Goal: Check status: Check status

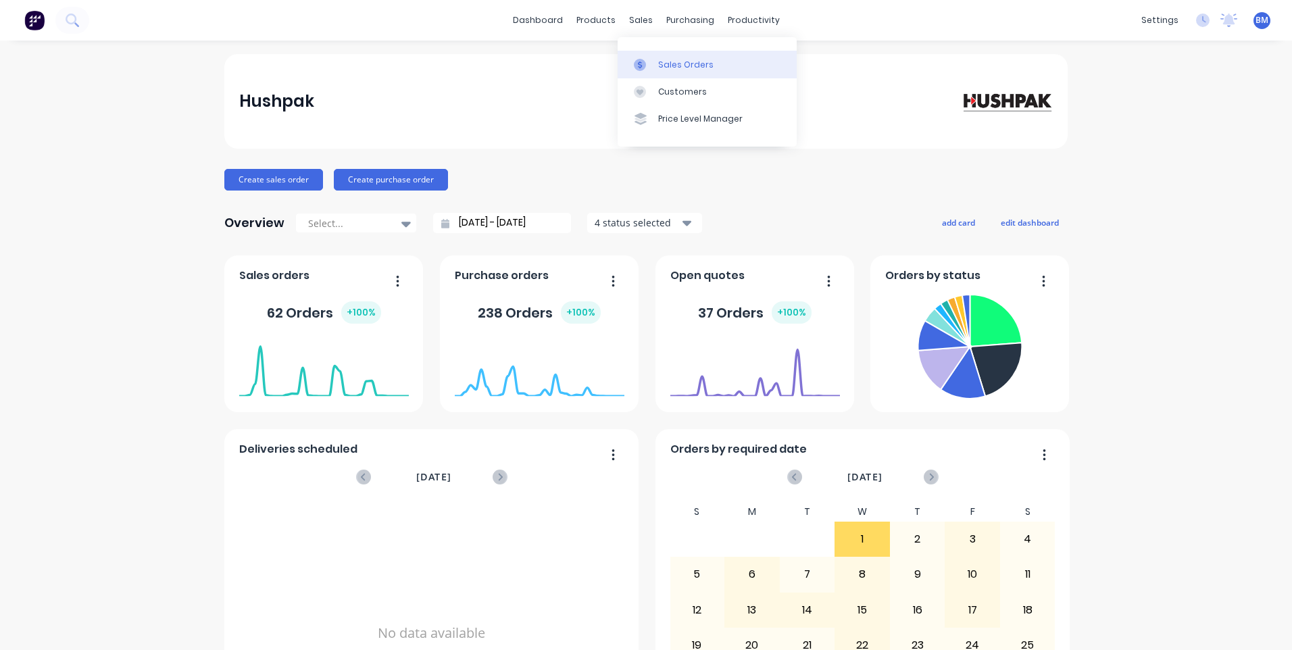
click at [649, 54] on link "Sales Orders" at bounding box center [707, 64] width 179 height 27
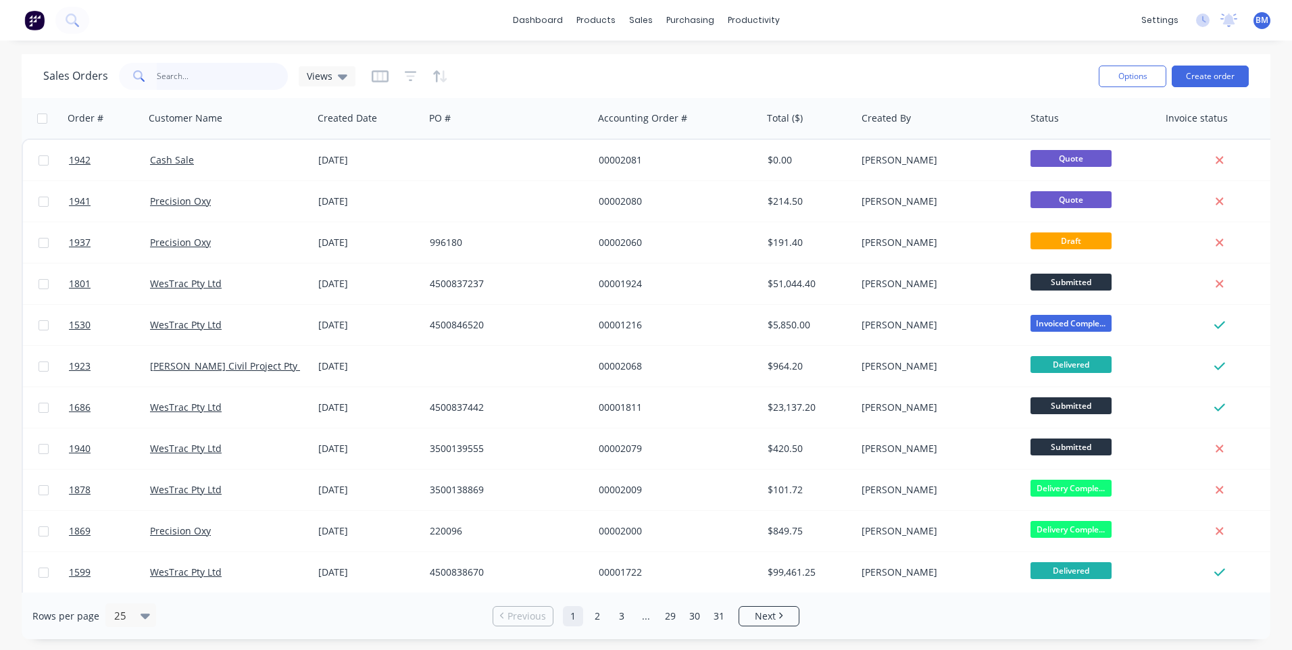
click at [199, 79] on input "text" at bounding box center [223, 76] width 132 height 27
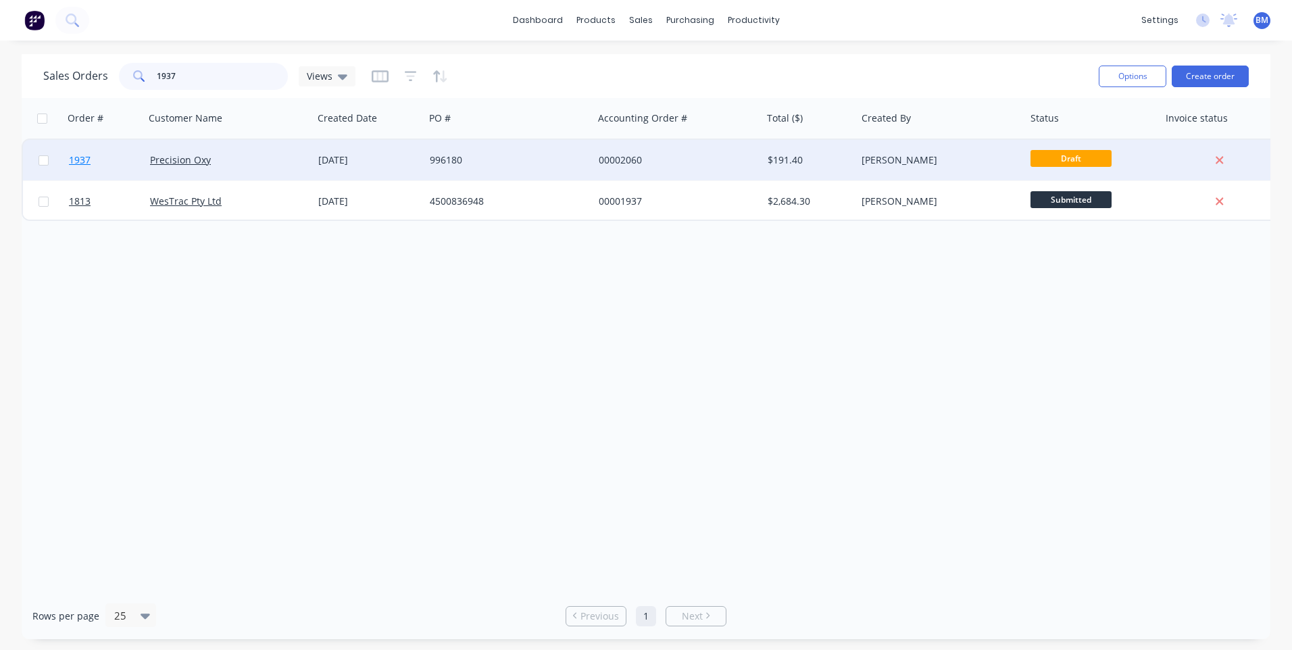
type input "1937"
click at [72, 151] on link "1937" at bounding box center [109, 160] width 81 height 41
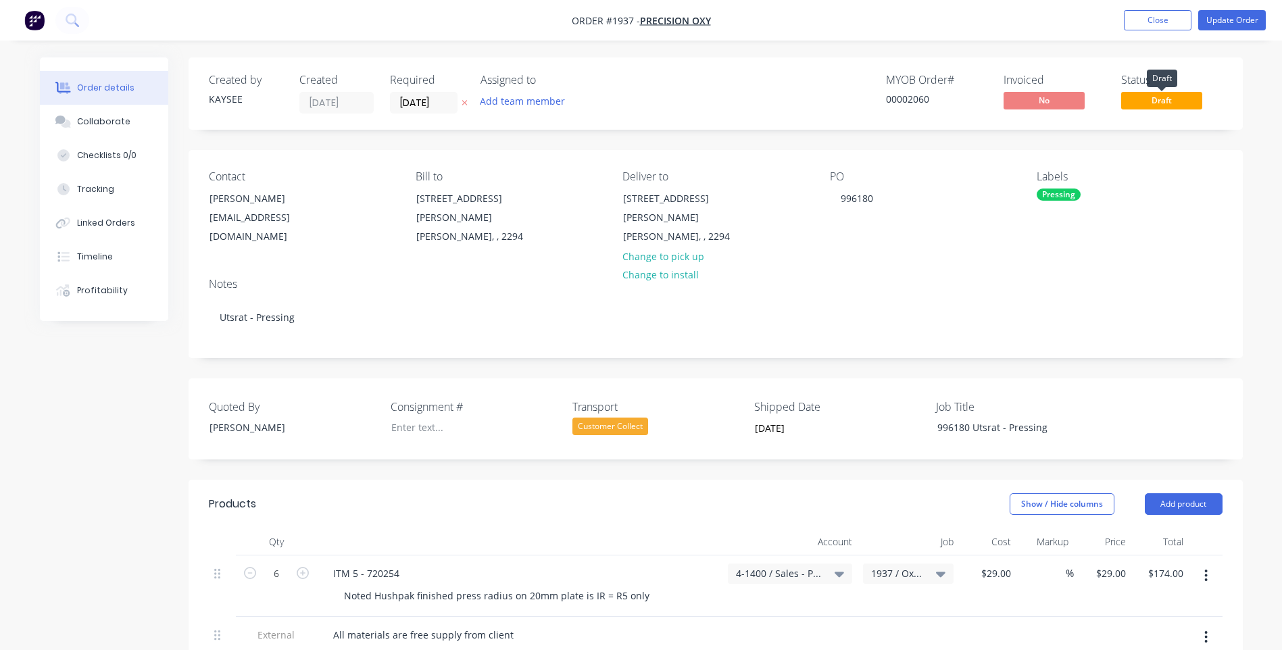
click at [1149, 99] on span "Draft" at bounding box center [1161, 100] width 81 height 17
click at [1212, 19] on button "Update Order" at bounding box center [1232, 20] width 68 height 20
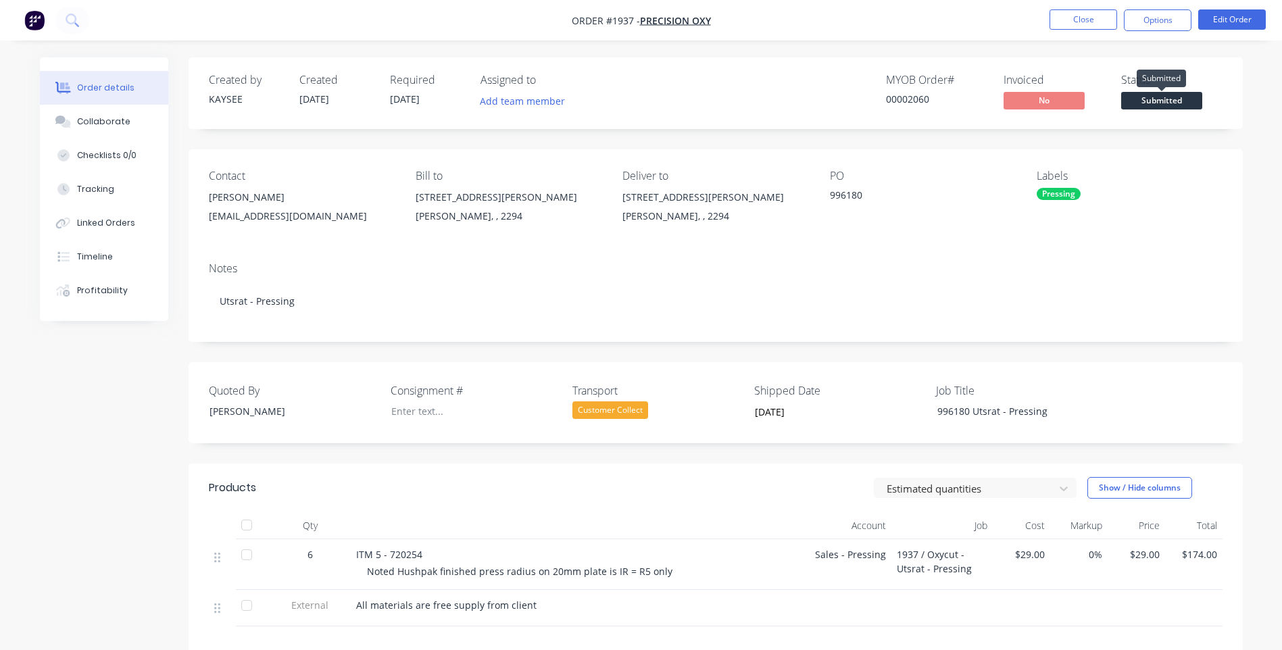
click at [1162, 96] on span "Submitted" at bounding box center [1161, 100] width 81 height 17
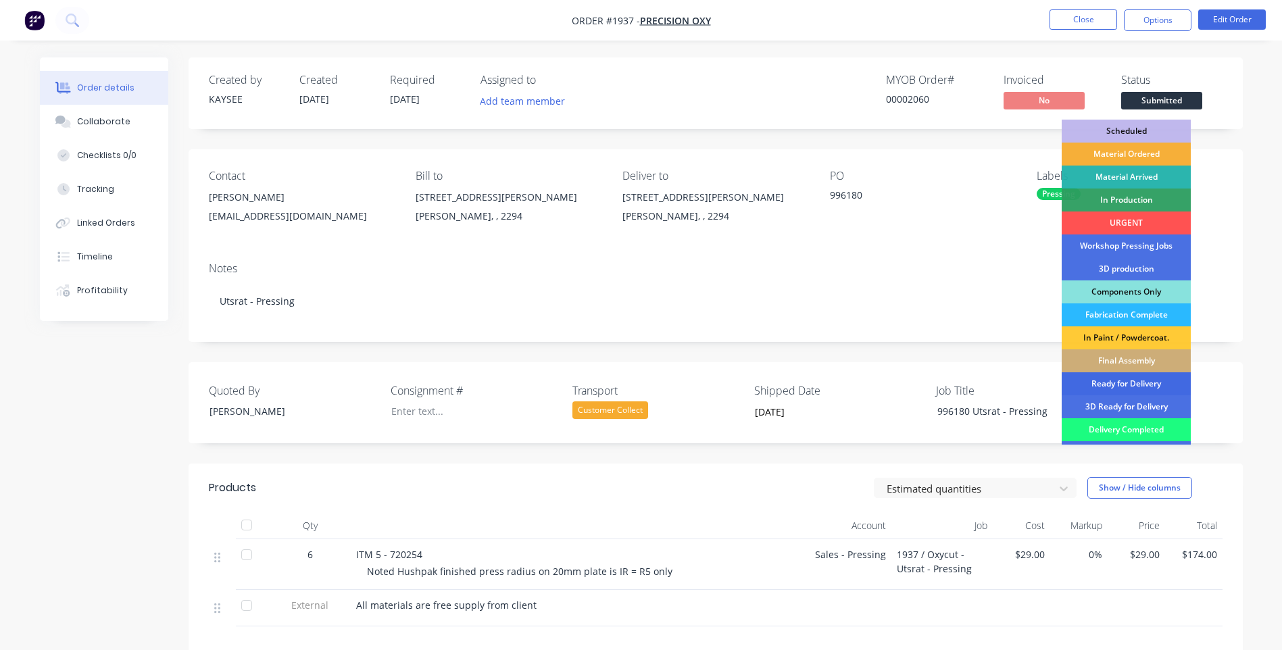
click at [1111, 380] on div "Ready for Delivery" at bounding box center [1126, 383] width 129 height 23
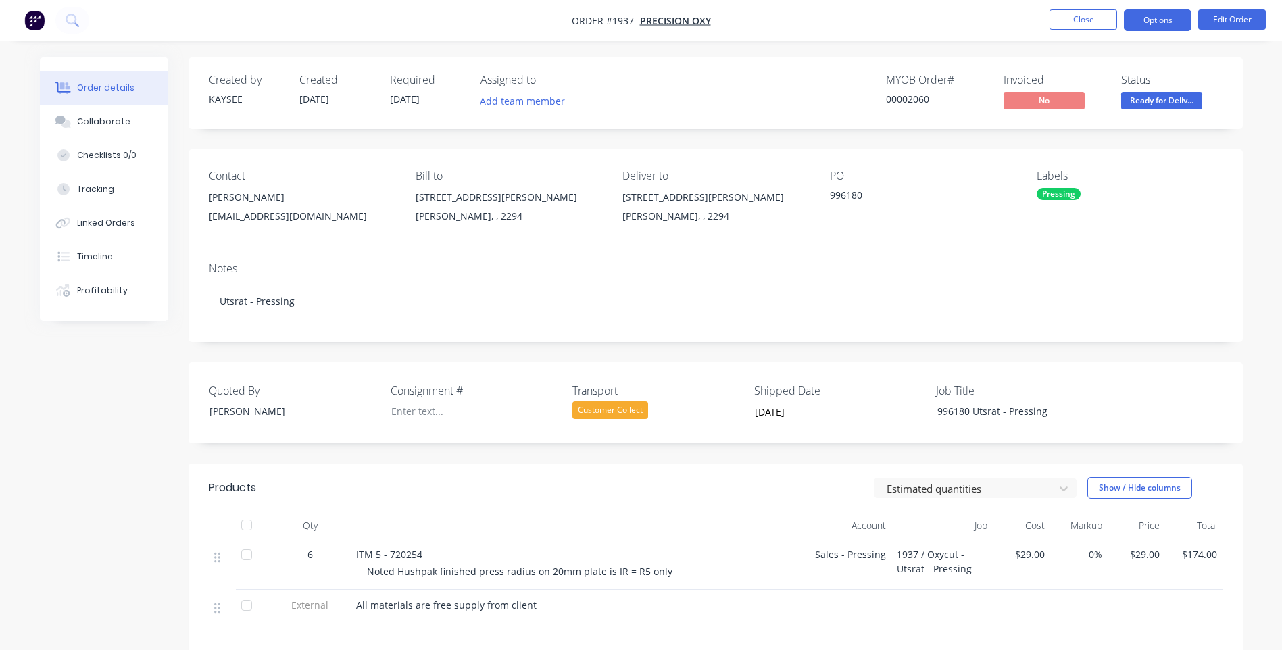
click at [1150, 21] on button "Options" at bounding box center [1158, 20] width 68 height 22
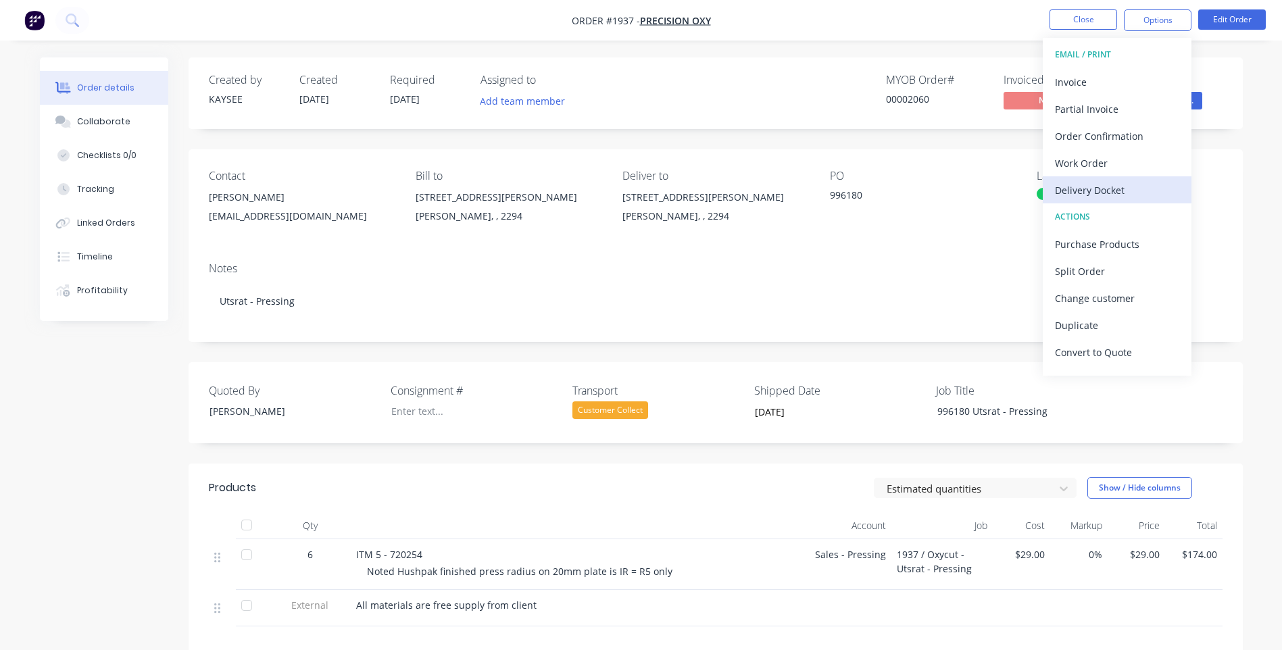
click at [1105, 195] on div "Delivery Docket" at bounding box center [1117, 190] width 124 height 20
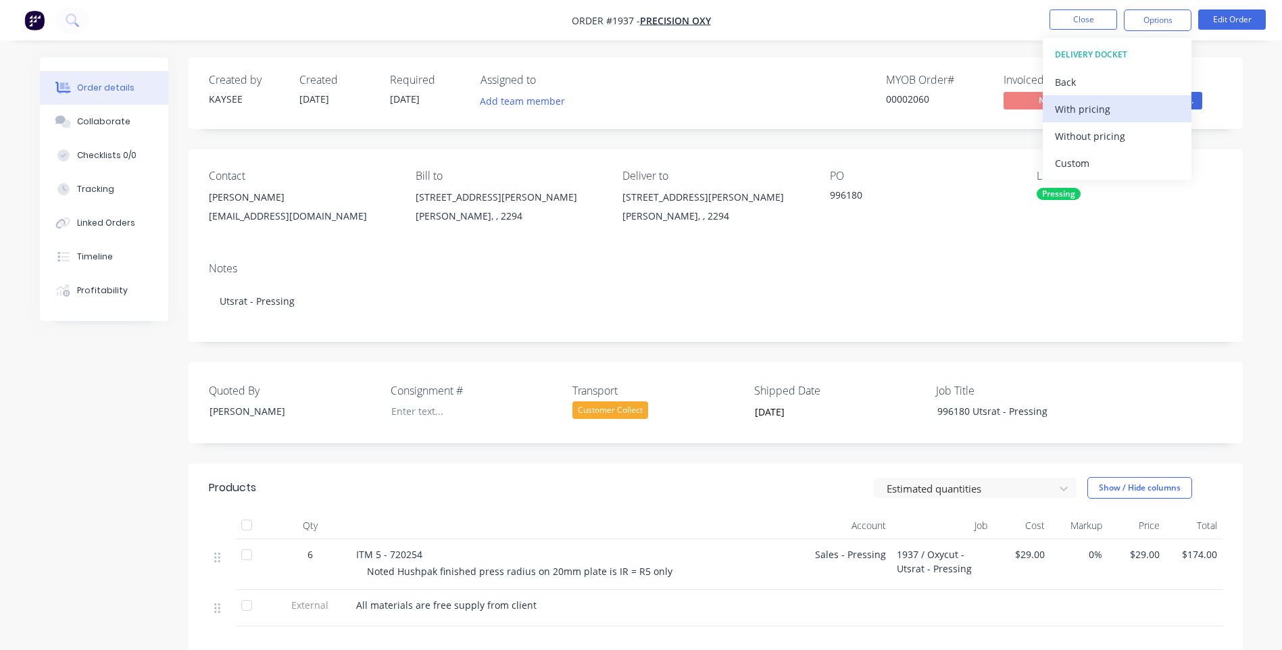
click at [1093, 114] on div "With pricing" at bounding box center [1117, 109] width 124 height 20
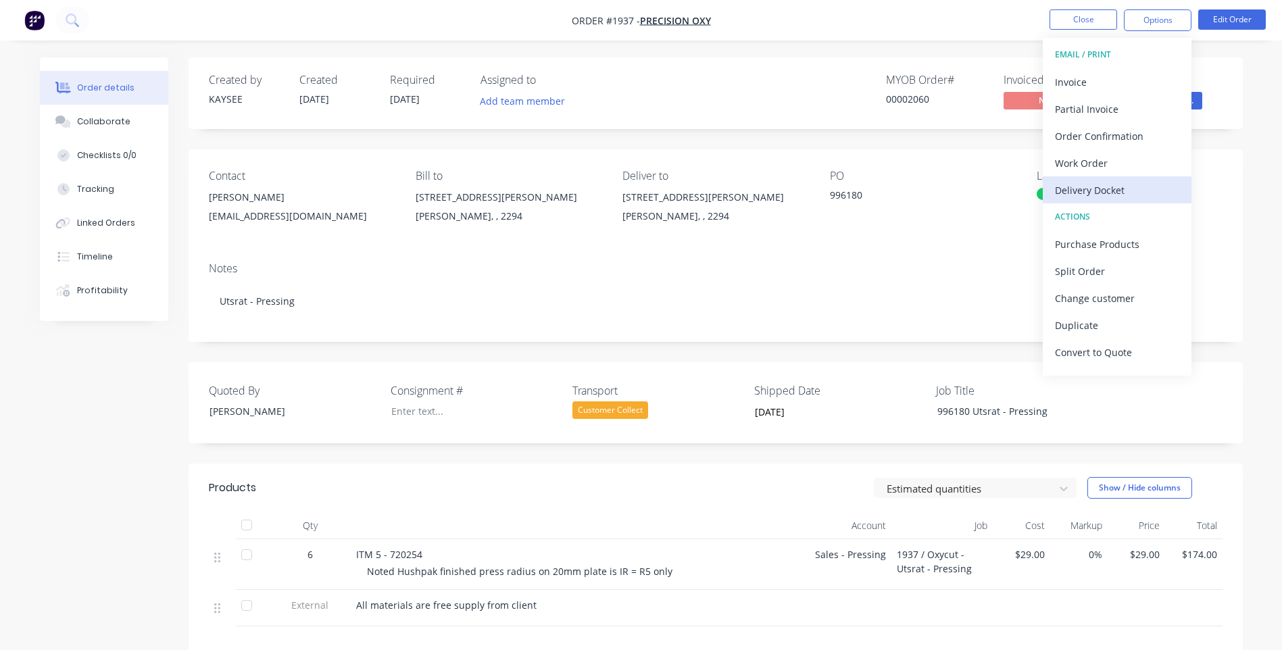
click at [1074, 191] on div "Delivery Docket" at bounding box center [1117, 190] width 124 height 20
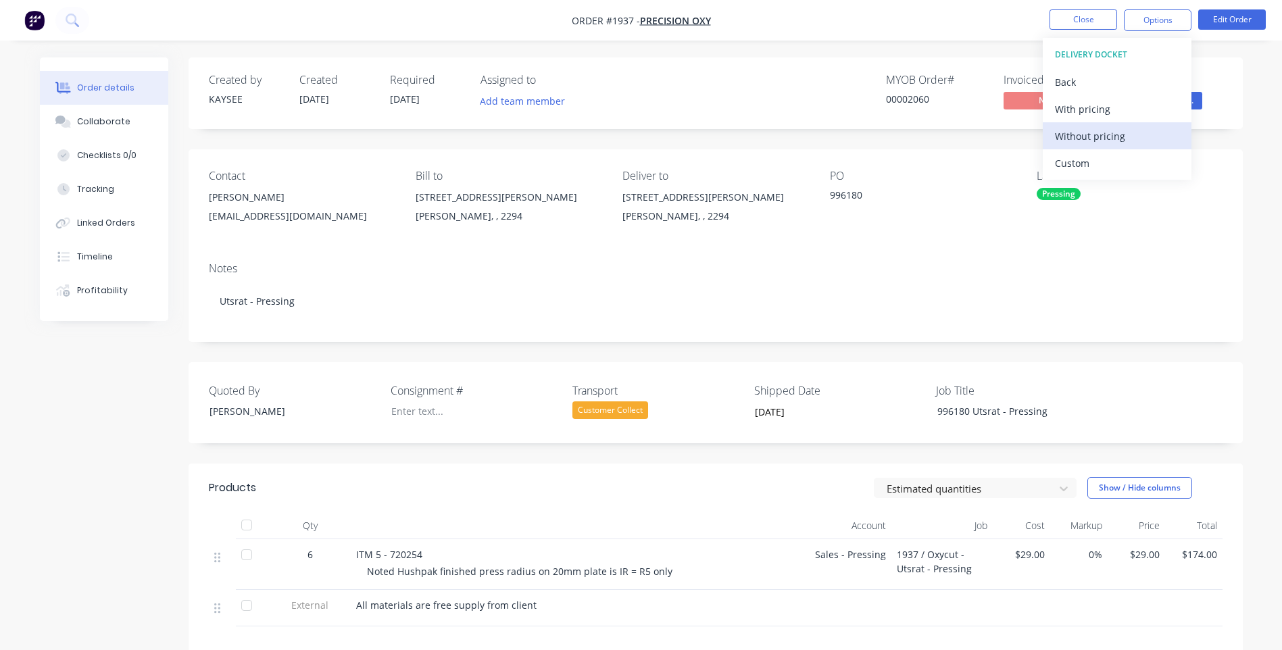
click at [1077, 141] on div "Without pricing" at bounding box center [1117, 136] width 124 height 20
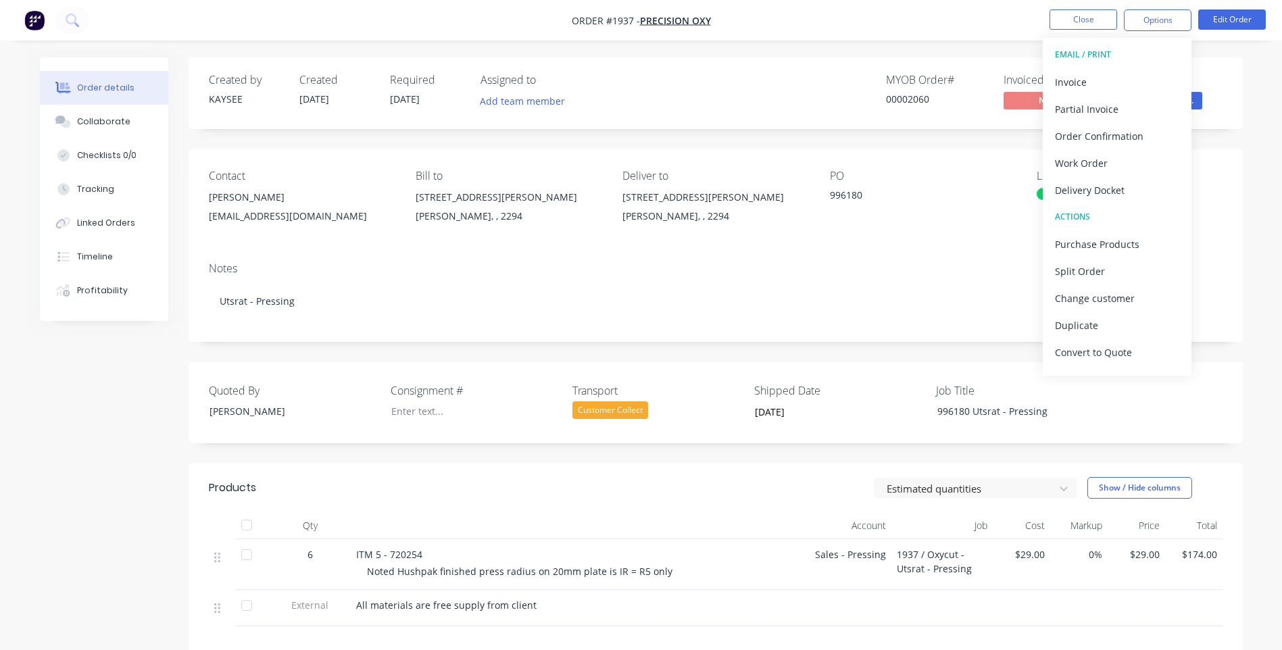
click at [971, 63] on div "Created by KAYSEE Created [DATE] Required [DATE] Assigned to Add team member MY…" at bounding box center [716, 93] width 1054 height 72
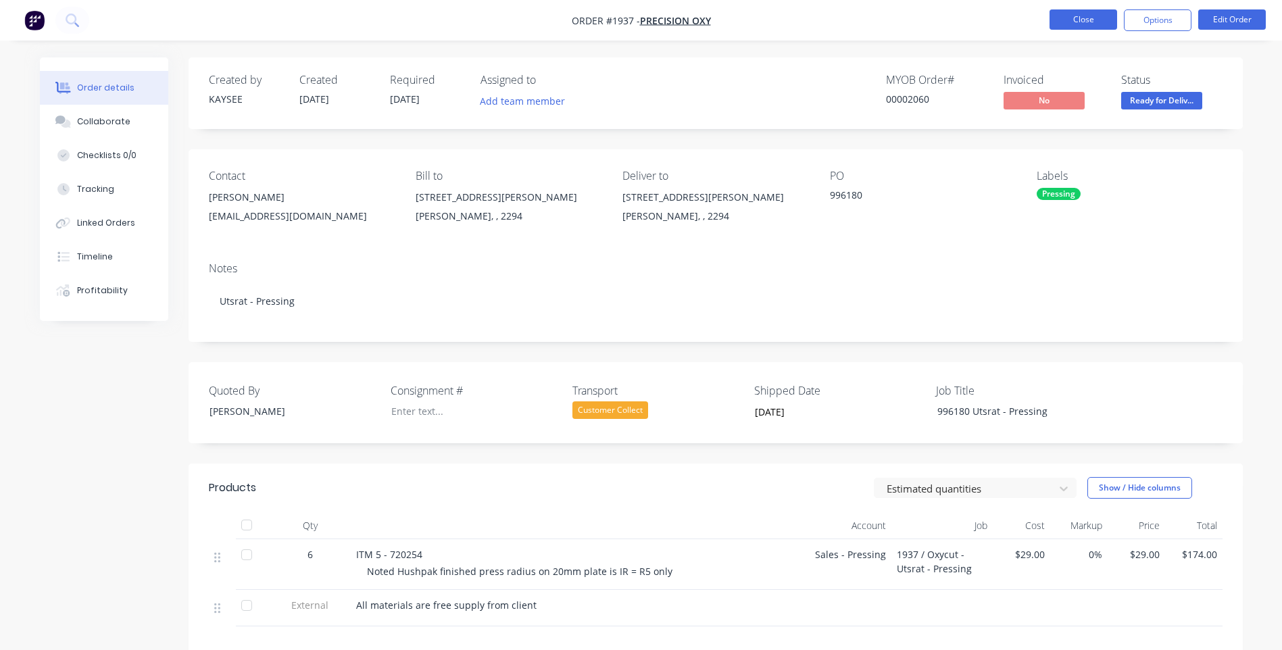
click at [1085, 25] on button "Close" at bounding box center [1083, 19] width 68 height 20
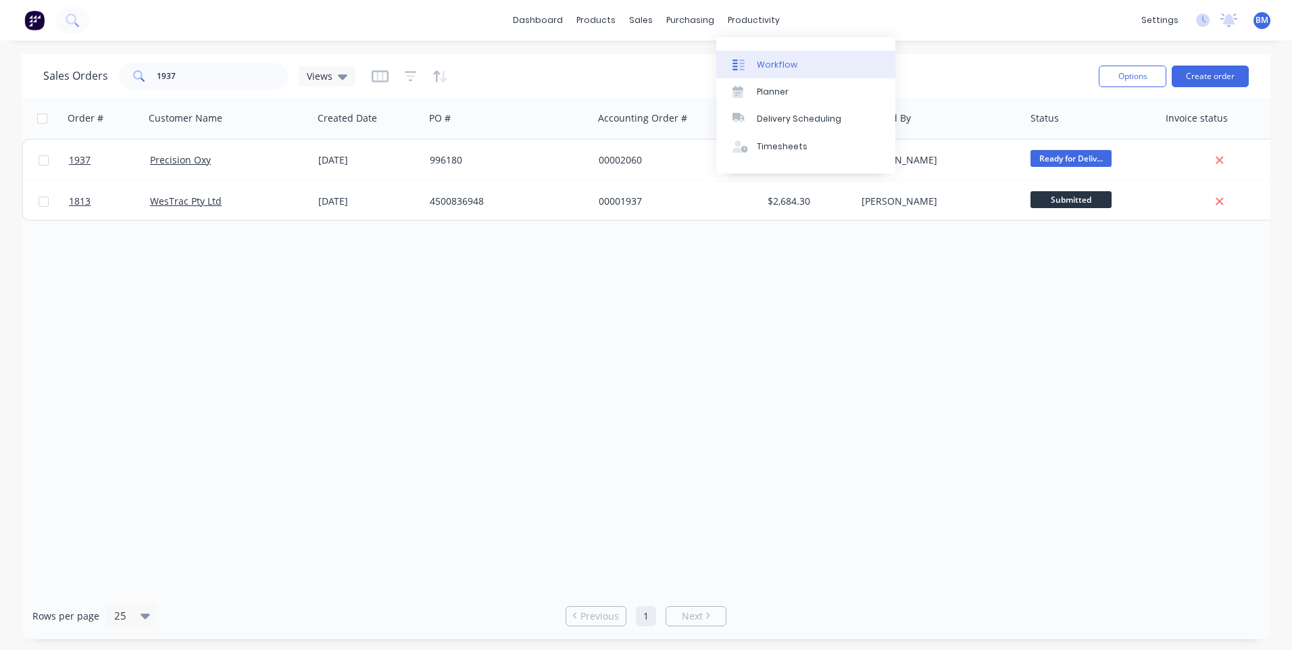
click at [759, 56] on link "Workflow" at bounding box center [805, 64] width 179 height 27
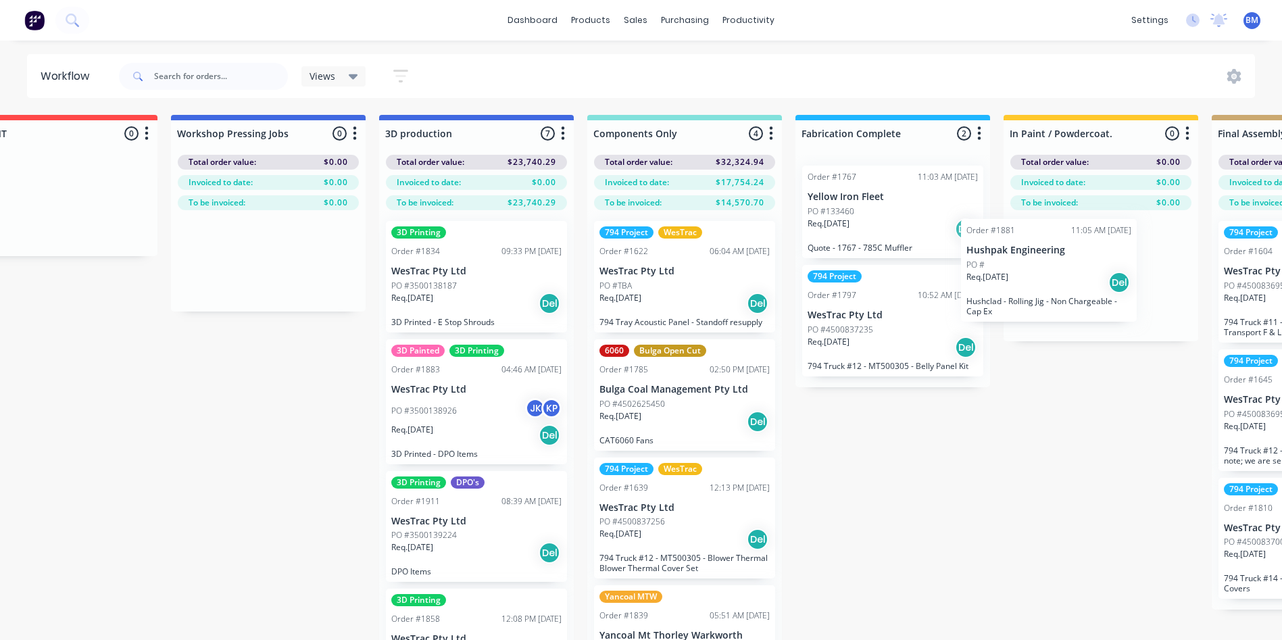
scroll to position [0, 1142]
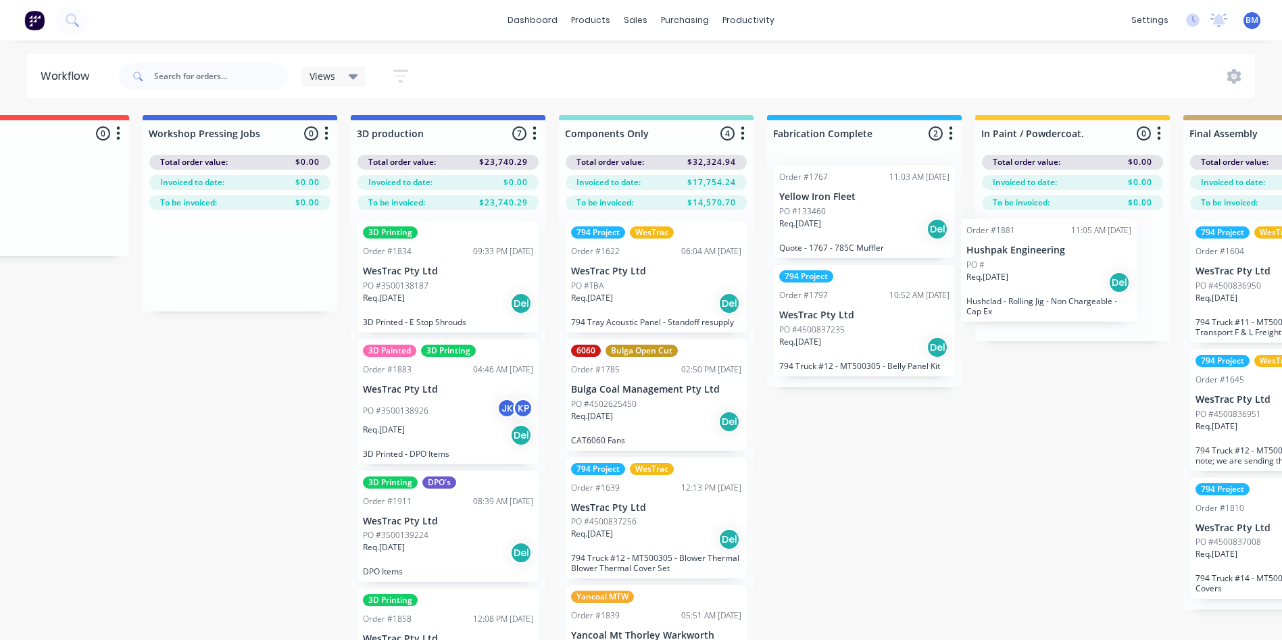
drag, startPoint x: 340, startPoint y: 336, endPoint x: 1063, endPoint y: 292, distance: 724.3
click at [1063, 292] on div "Submitted 95 Status colour #273444 hex #273444 Save Cancel Summaries Total orde…" at bounding box center [1058, 401] width 4409 height 573
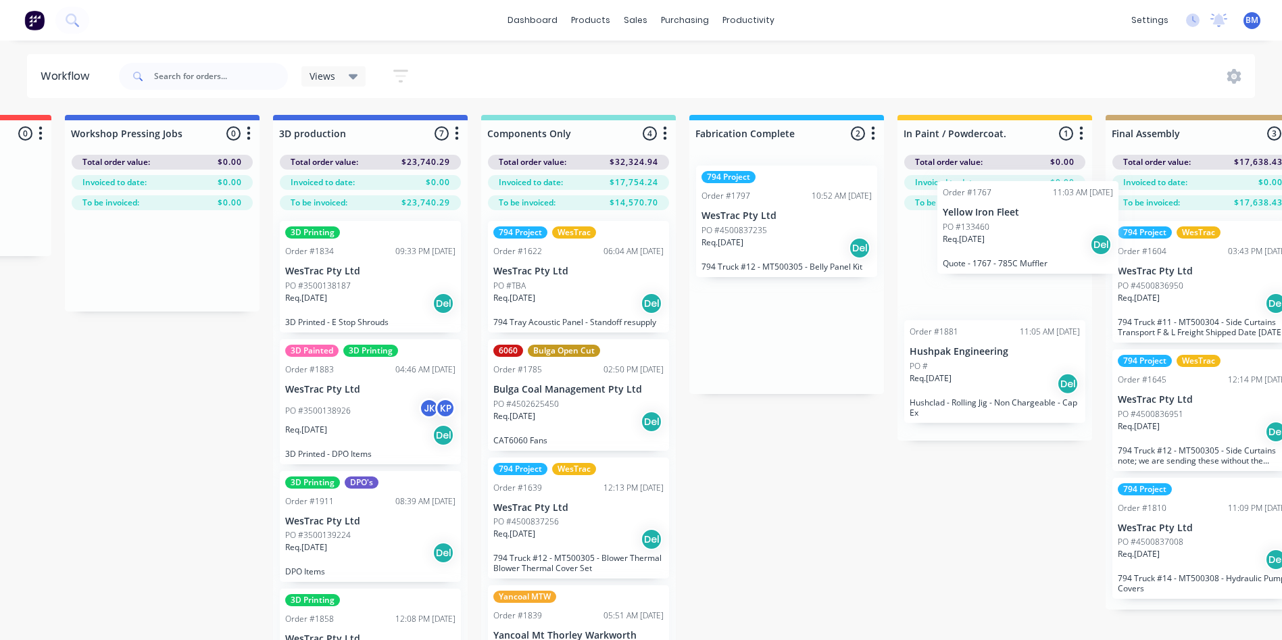
drag, startPoint x: 897, startPoint y: 245, endPoint x: 976, endPoint y: 270, distance: 82.9
click at [980, 268] on div "Submitted 95 Status colour #273444 hex #273444 Save Cancel Summaries Total orde…" at bounding box center [981, 401] width 4409 height 573
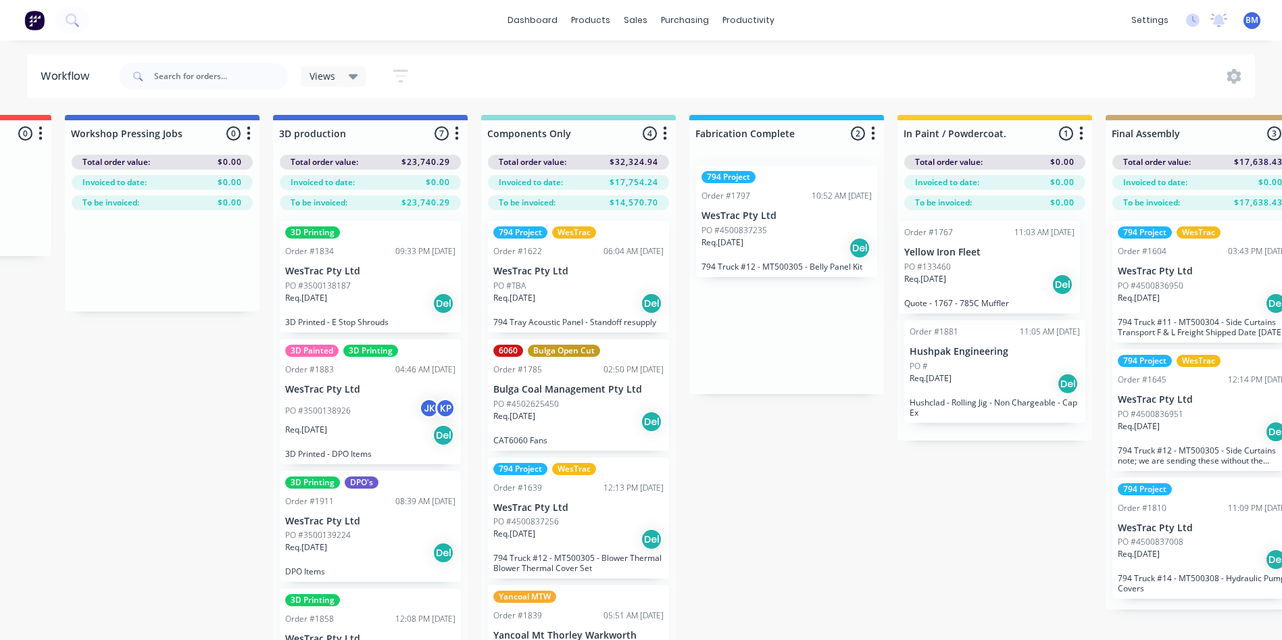
scroll to position [0, 1218]
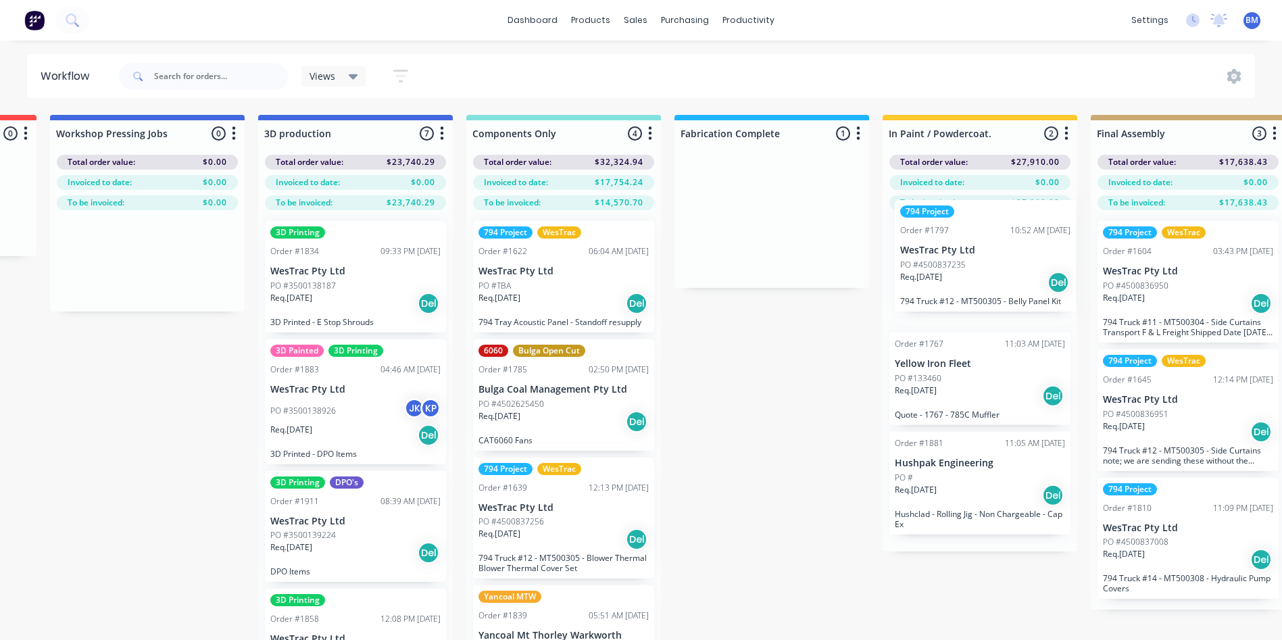
drag, startPoint x: 763, startPoint y: 256, endPoint x: 953, endPoint y: 295, distance: 193.9
click at [981, 286] on div "Submitted 95 Status colour #273444 hex #273444 Save Cancel Summaries Total orde…" at bounding box center [966, 401] width 4409 height 573
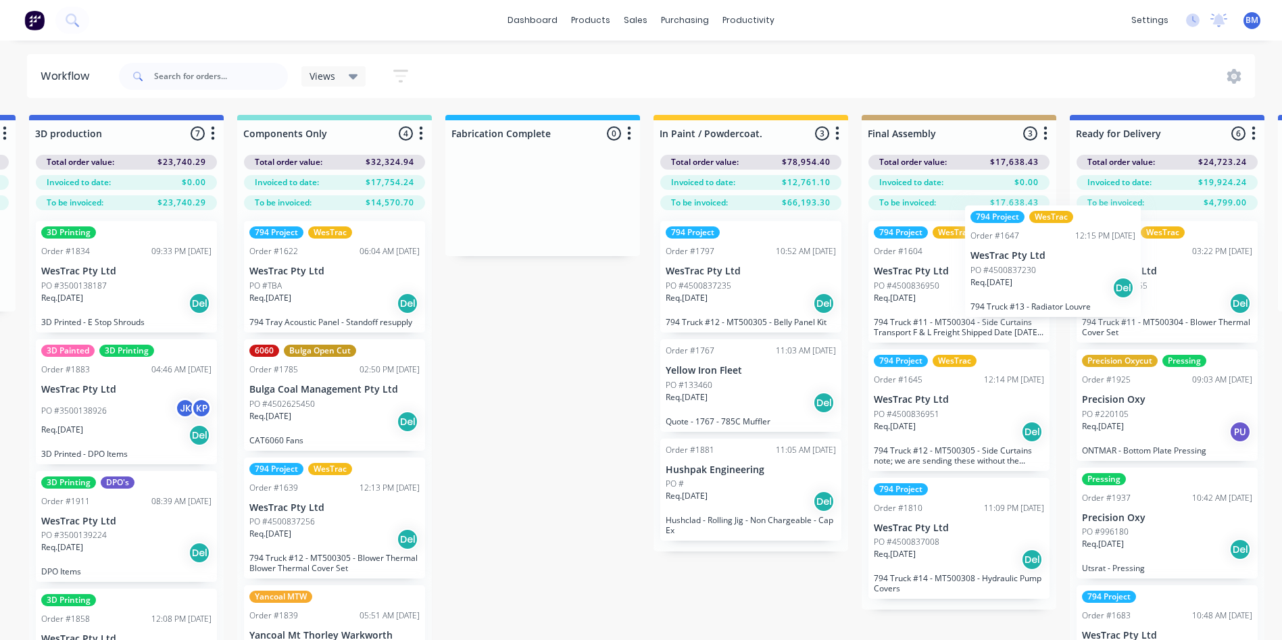
scroll to position [0, 1489]
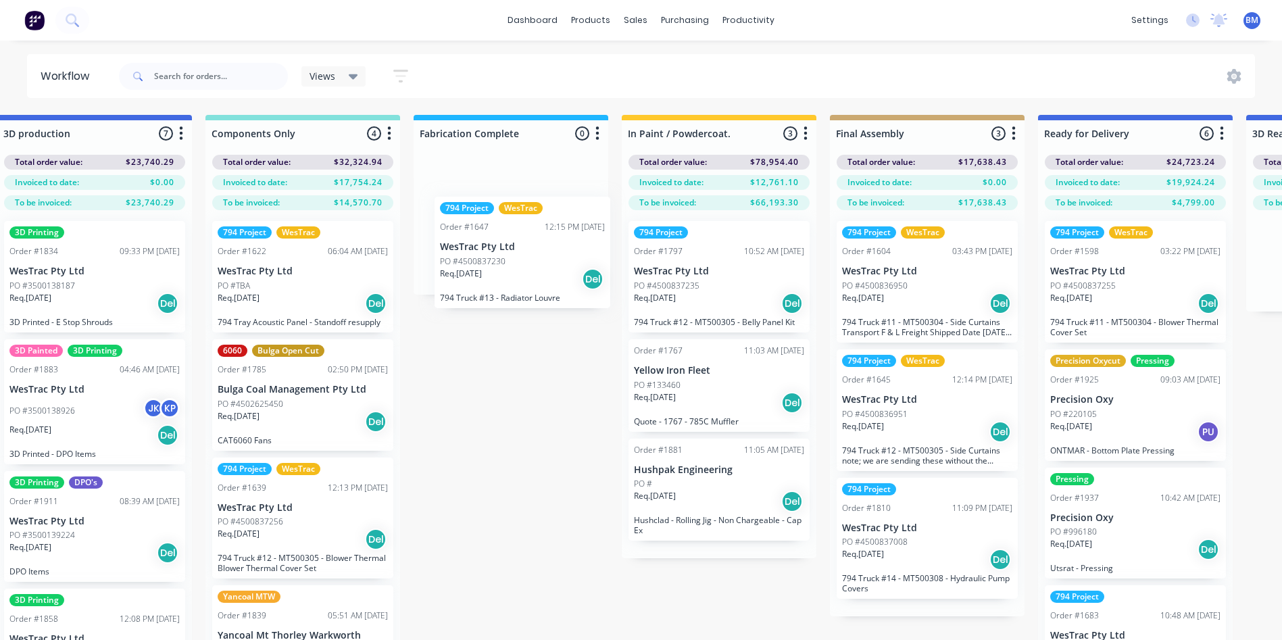
drag, startPoint x: 590, startPoint y: 389, endPoint x: 487, endPoint y: 329, distance: 119.3
click at [502, 263] on div "Submitted 95 Status colour #273444 hex #273444 Save Cancel Summaries Total orde…" at bounding box center [705, 401] width 4409 height 573
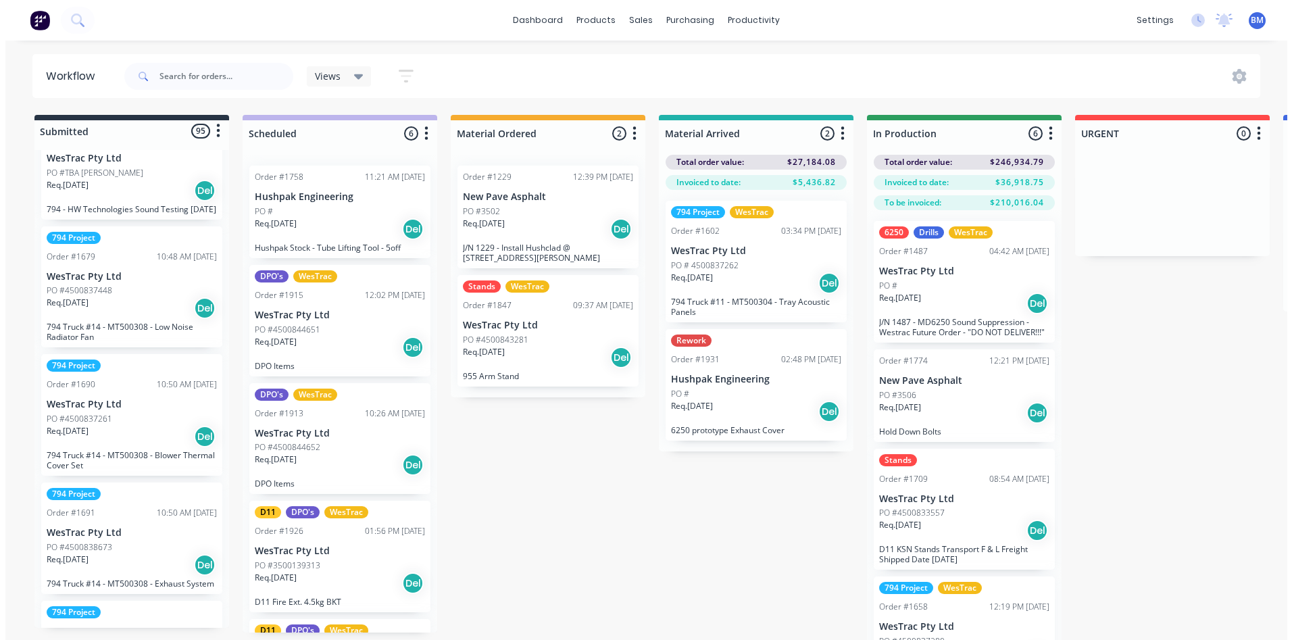
scroll to position [0, 0]
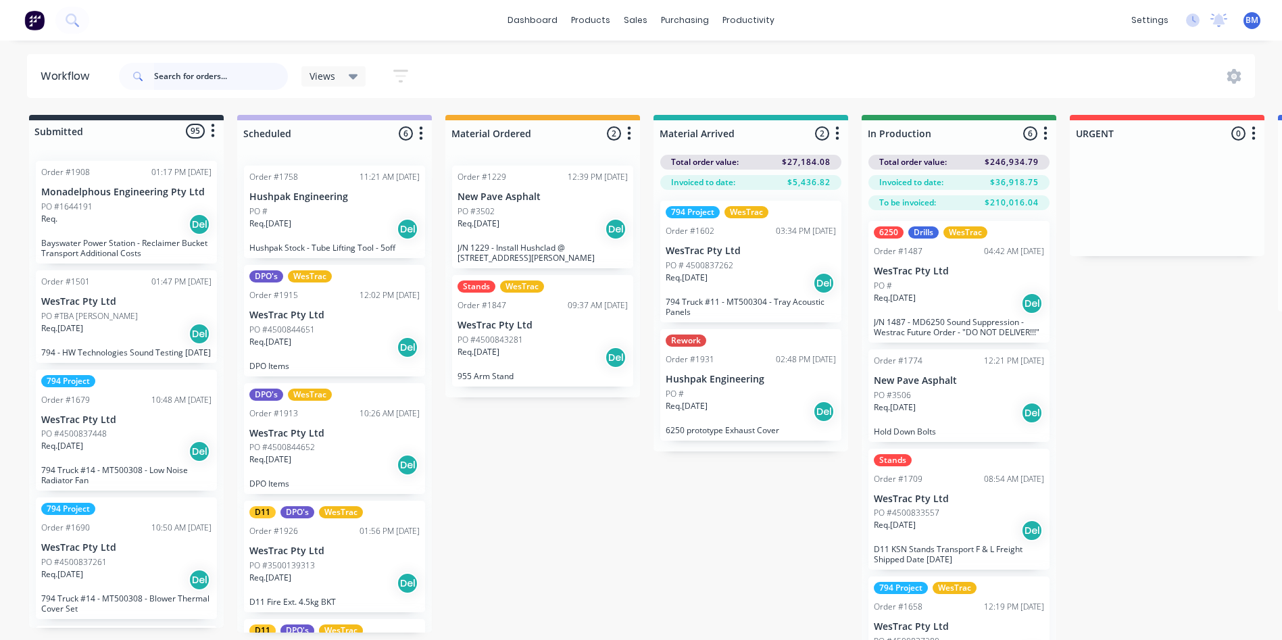
click at [202, 68] on input "text" at bounding box center [221, 76] width 134 height 27
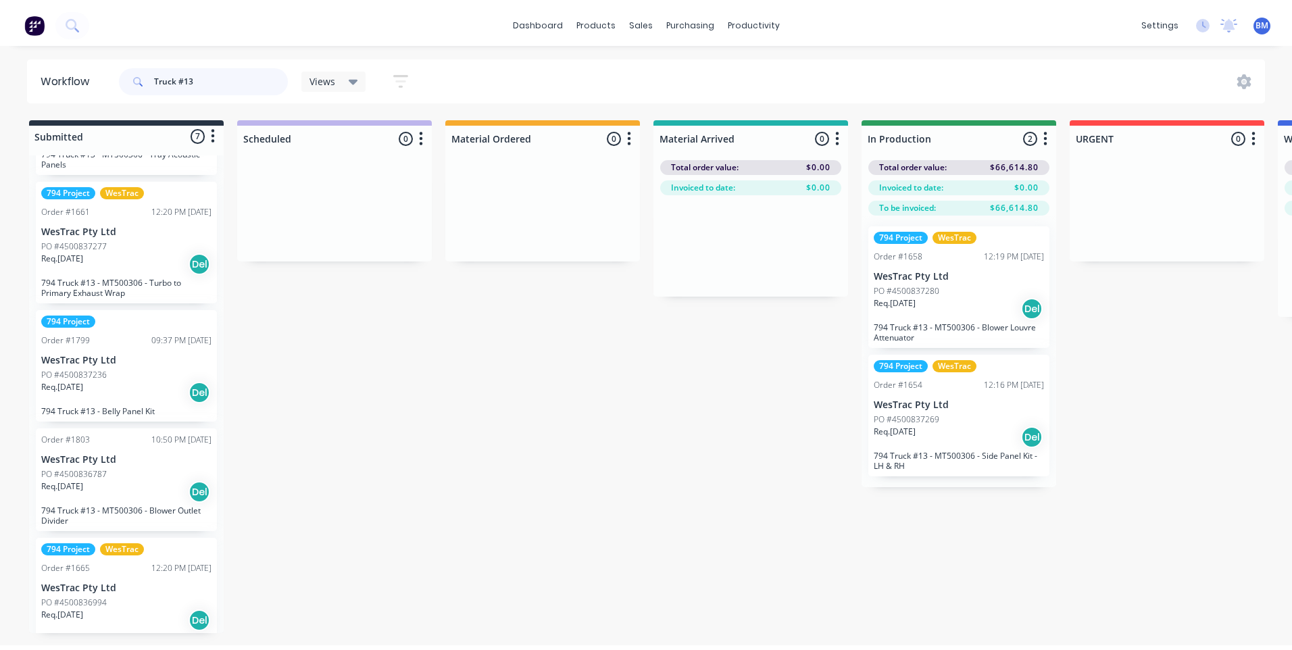
scroll to position [386, 0]
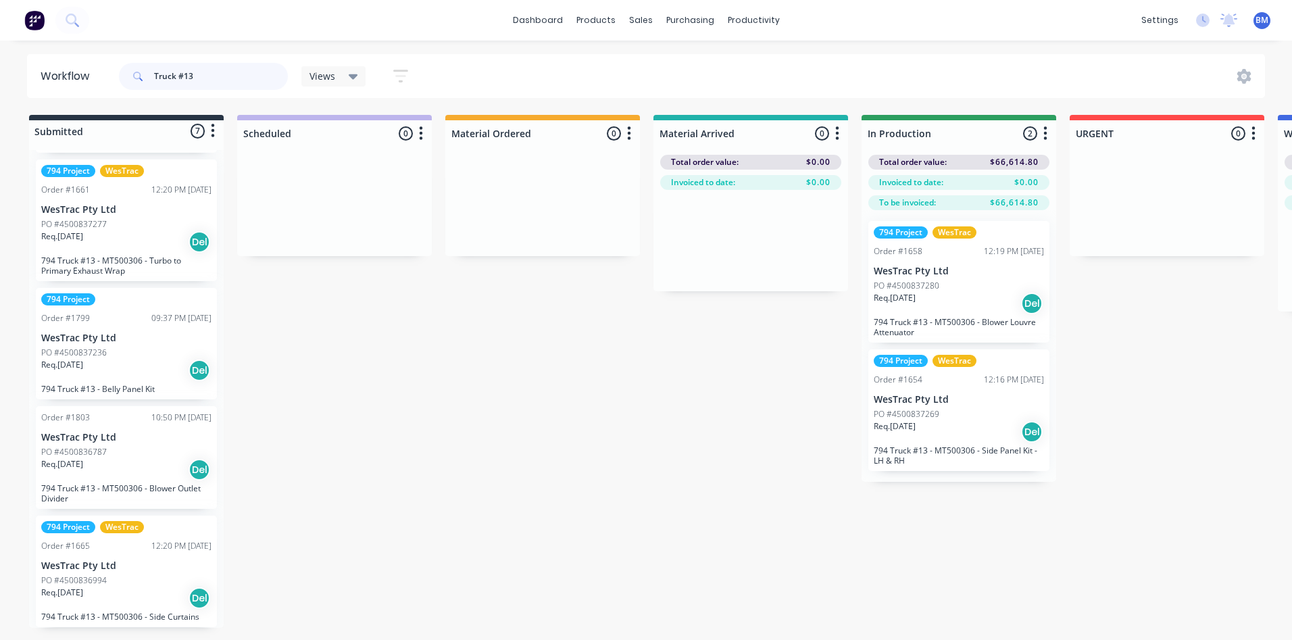
type input "Truck #13"
click at [99, 582] on p "PO #4500836994" at bounding box center [74, 580] width 66 height 12
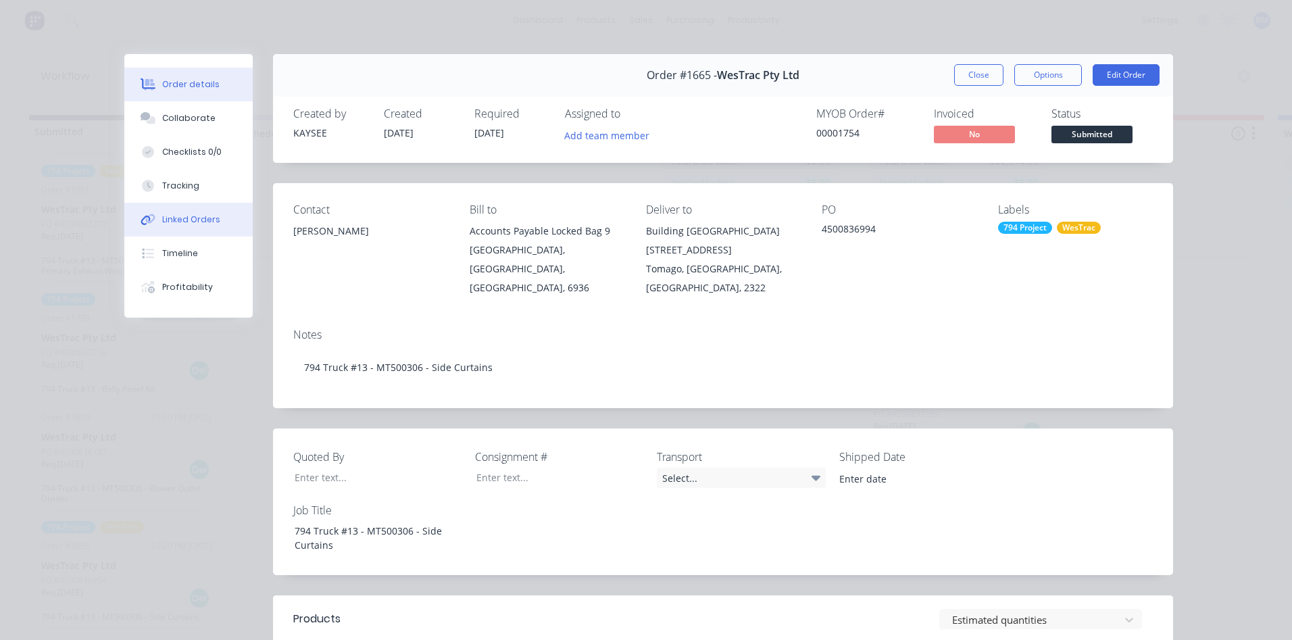
click at [170, 227] on button "Linked Orders" at bounding box center [188, 220] width 128 height 34
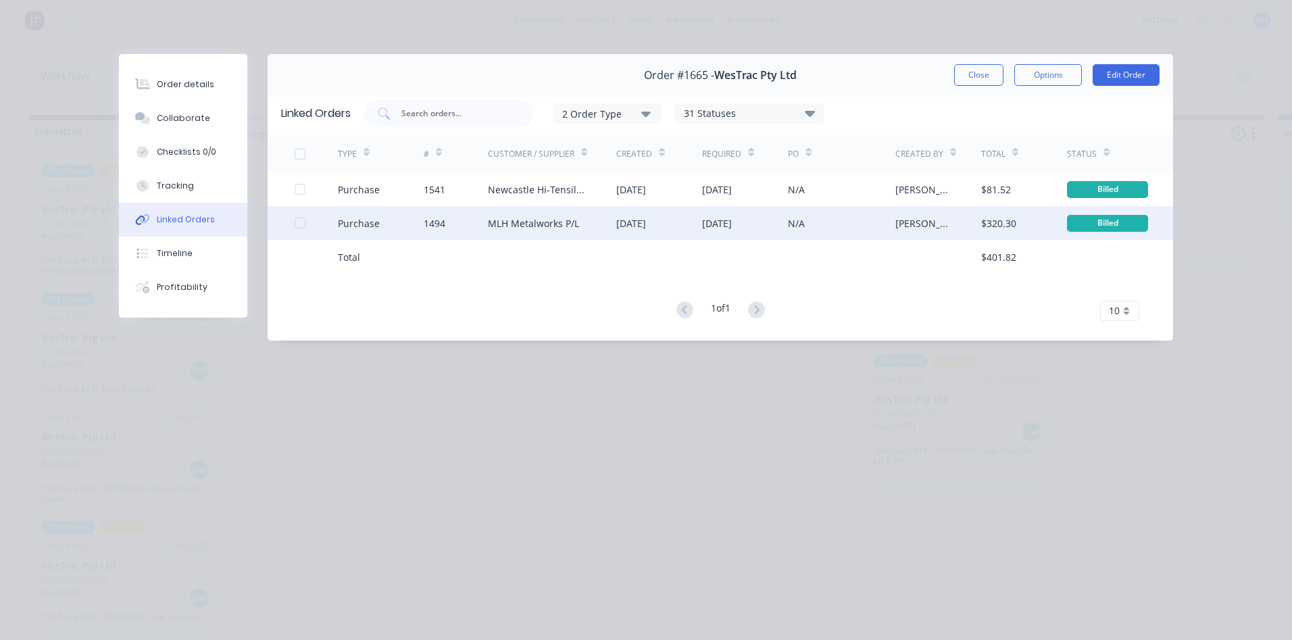
click at [382, 219] on div "Purchase" at bounding box center [381, 223] width 86 height 34
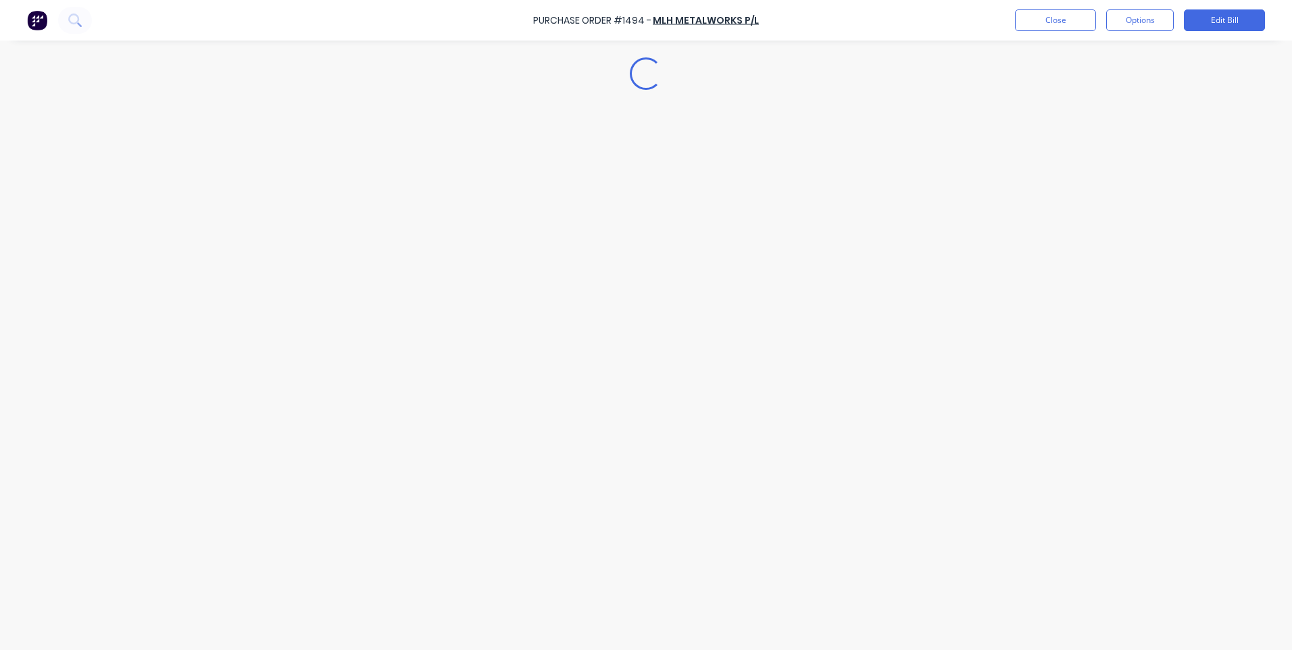
type textarea "x"
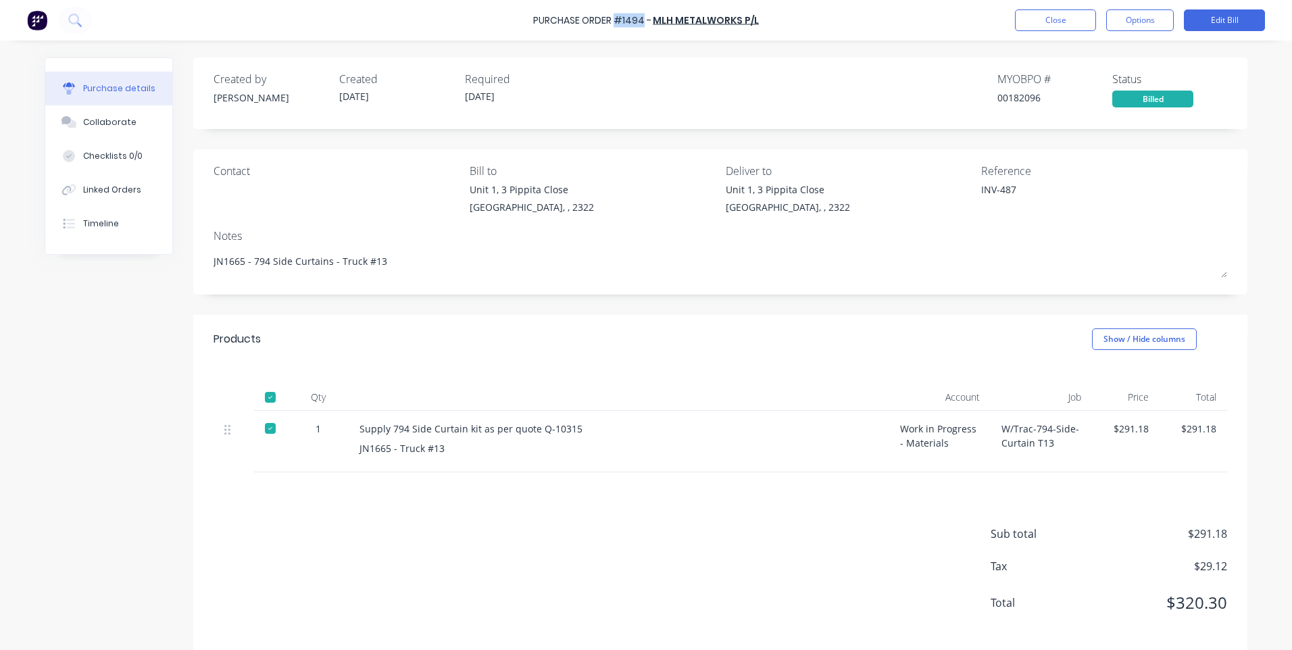
drag, startPoint x: 618, startPoint y: 20, endPoint x: 644, endPoint y: 20, distance: 25.7
click at [644, 20] on div "Purchase Order #1494 -" at bounding box center [592, 21] width 118 height 14
drag, startPoint x: 644, startPoint y: 20, endPoint x: 623, endPoint y: 51, distance: 36.9
click at [623, 50] on div "Purchase details Collaborate Checklists 0/0 Linked Orders Timeline Created by […" at bounding box center [646, 305] width 1230 height 582
